Goal: Task Accomplishment & Management: Manage account settings

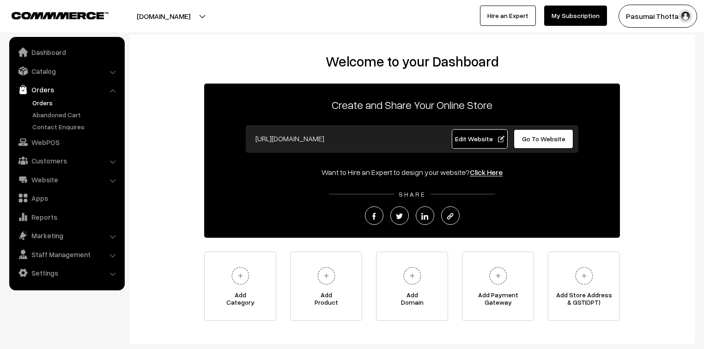
click at [48, 103] on link "Orders" at bounding box center [75, 103] width 91 height 10
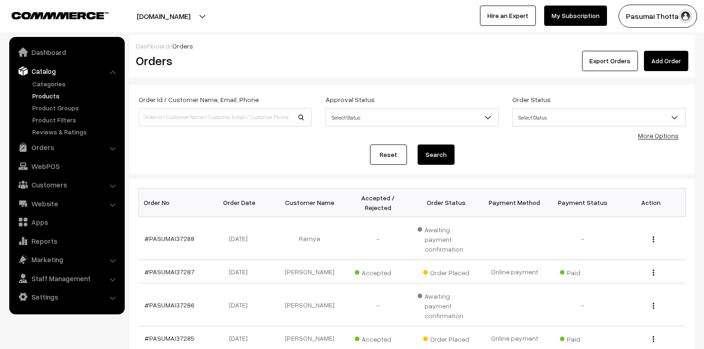
click at [42, 94] on link "Products" at bounding box center [75, 96] width 91 height 10
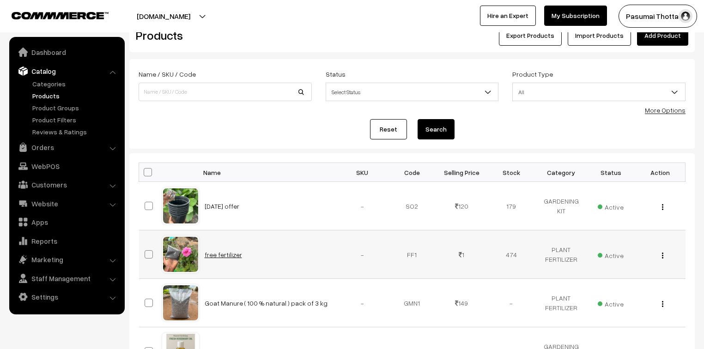
scroll to position [37, 0]
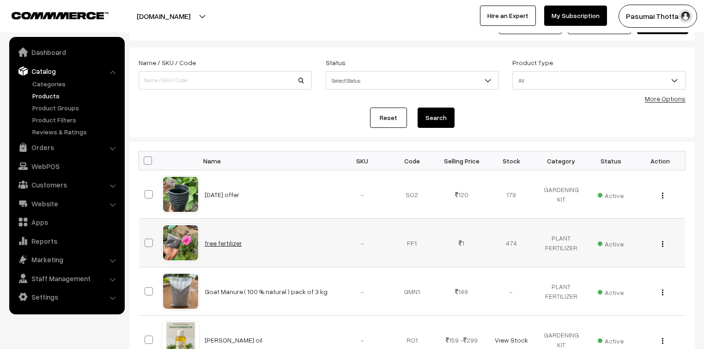
click at [228, 244] on link "free fertilizer" at bounding box center [223, 243] width 37 height 8
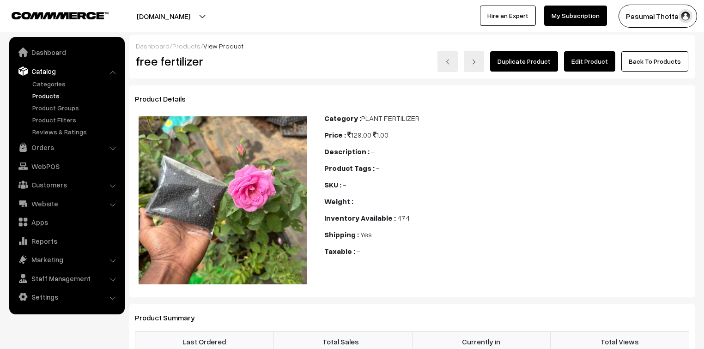
click at [586, 60] on link "Edit Product" at bounding box center [589, 61] width 51 height 20
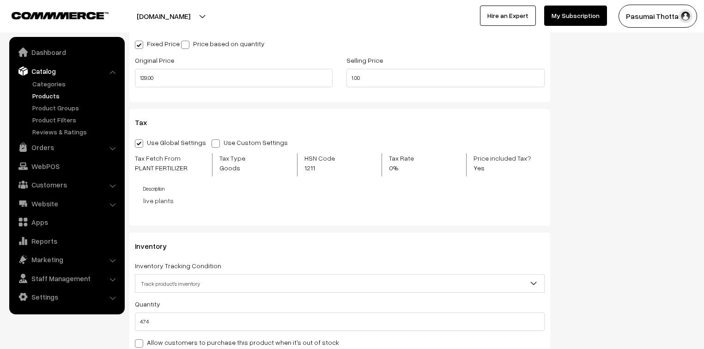
scroll to position [887, 0]
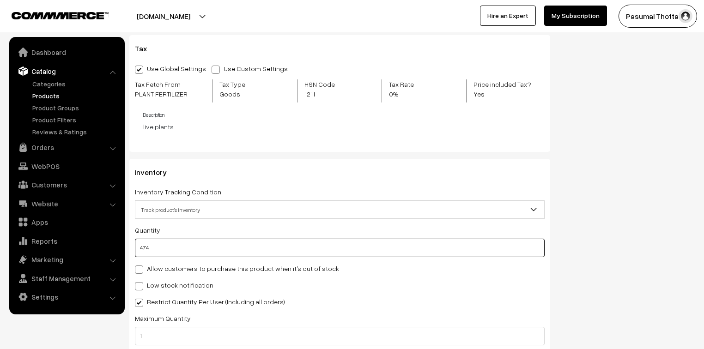
click at [189, 249] on input "474" at bounding box center [340, 248] width 410 height 18
type input "4"
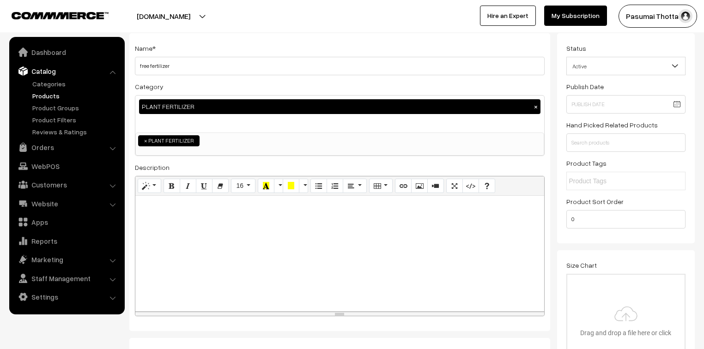
scroll to position [0, 0]
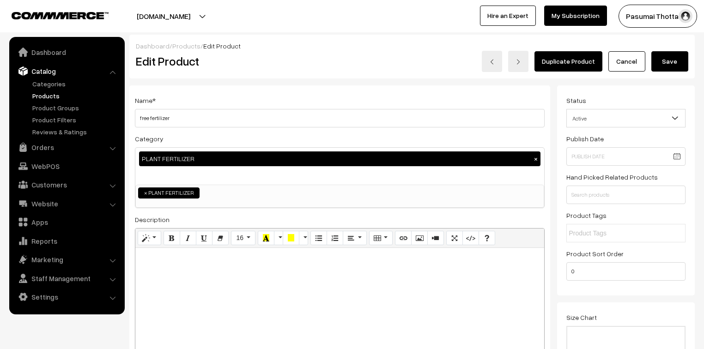
type input "1000"
click at [673, 55] on button "Save" at bounding box center [670, 61] width 37 height 20
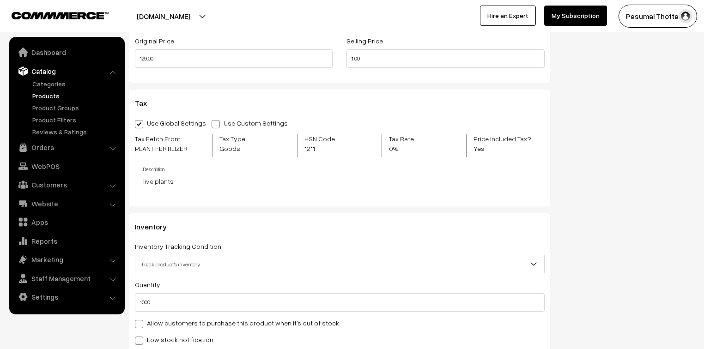
scroll to position [891, 0]
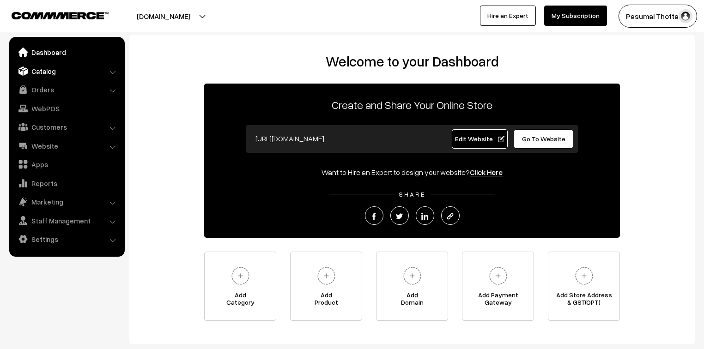
click at [41, 74] on link "Catalog" at bounding box center [67, 71] width 110 height 17
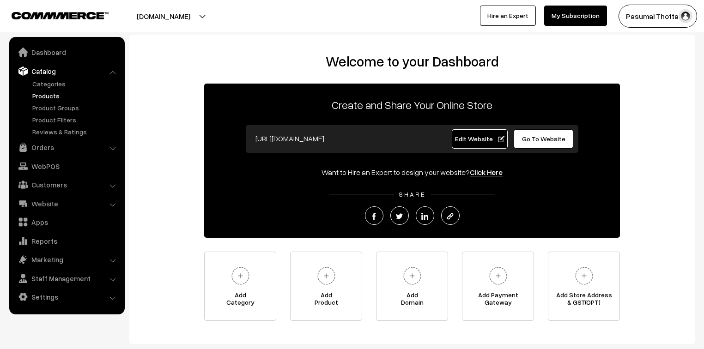
click at [43, 94] on link "Products" at bounding box center [75, 96] width 91 height 10
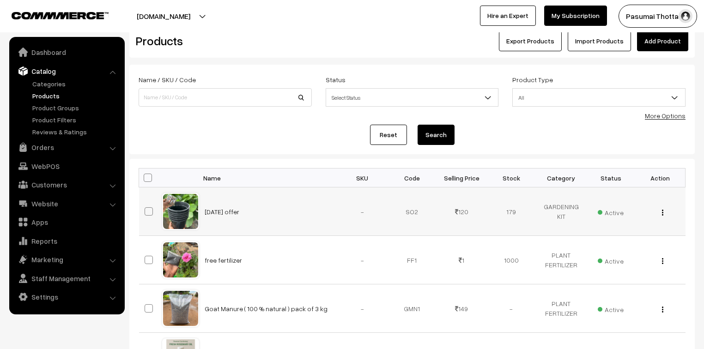
scroll to position [37, 0]
